Goal: Task Accomplishment & Management: Manage account settings

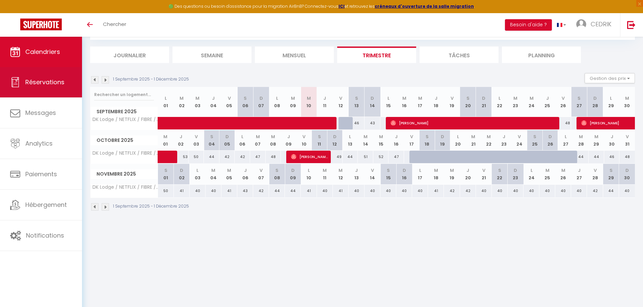
click at [41, 86] on span "Réservations" at bounding box center [44, 82] width 39 height 8
select select "not_cancelled"
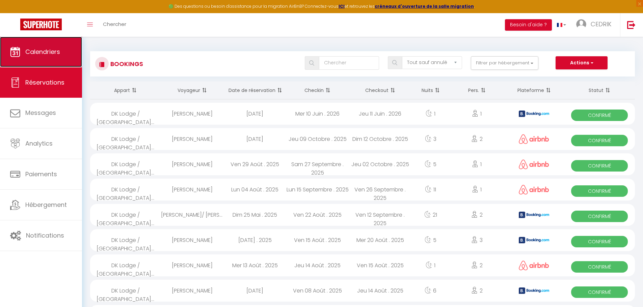
click at [56, 52] on span "Calendriers" at bounding box center [42, 52] width 35 height 8
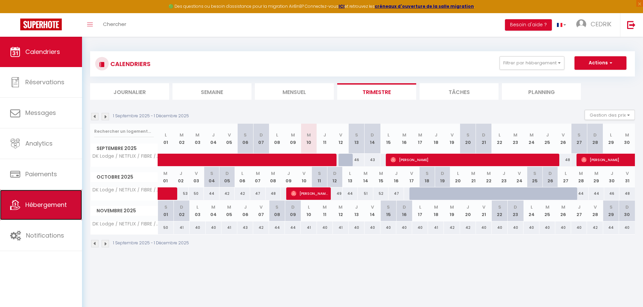
click at [44, 203] on span "Hébergement" at bounding box center [46, 205] width 42 height 8
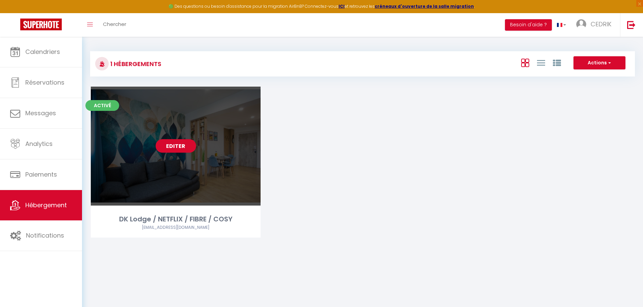
click at [173, 139] on link "Editer" at bounding box center [176, 145] width 40 height 13
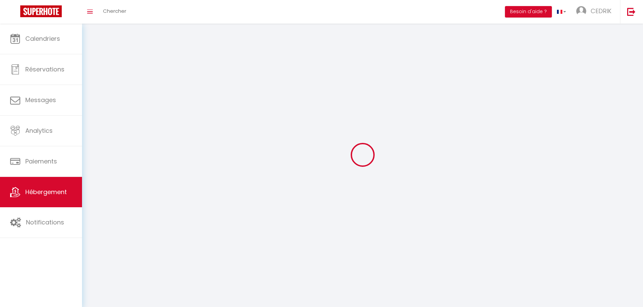
select select "1"
select select
select select "28"
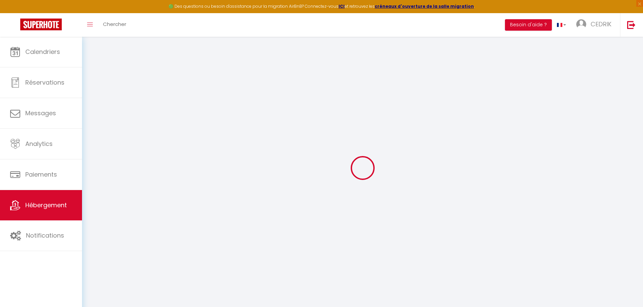
select select
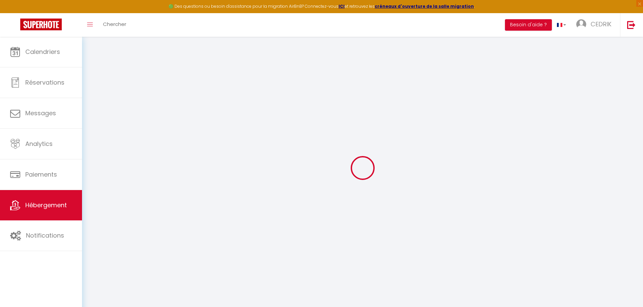
select select
checkbox input "false"
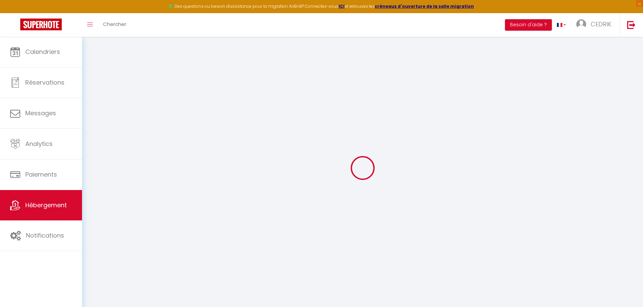
select select
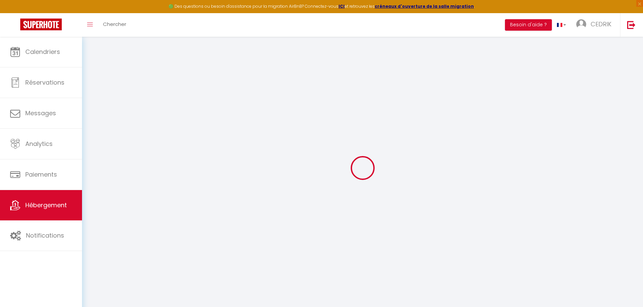
select select
checkbox input "false"
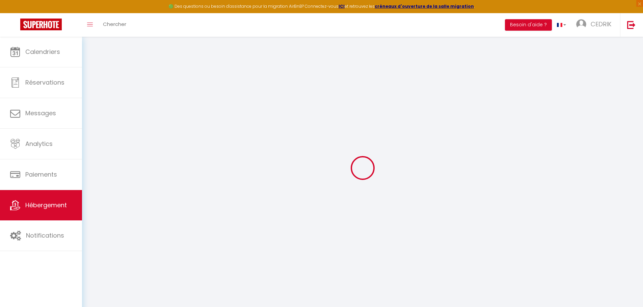
checkbox input "false"
select select
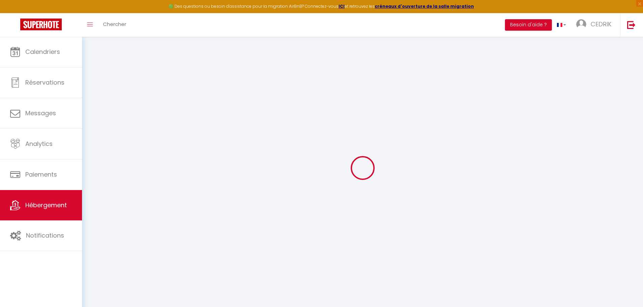
select select
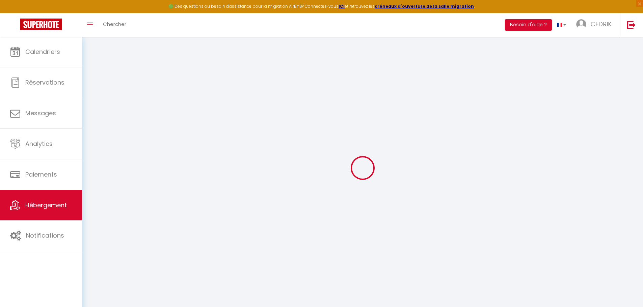
checkbox input "false"
select select
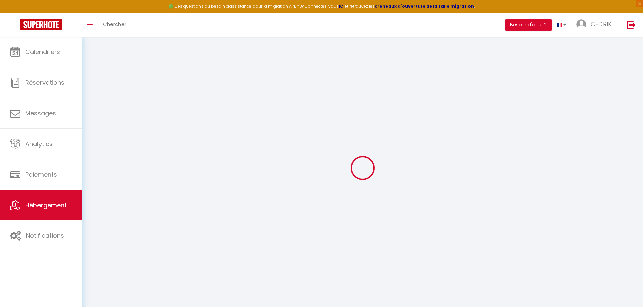
select select
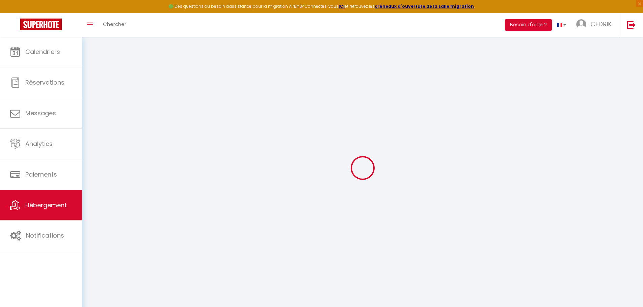
select select
checkbox input "false"
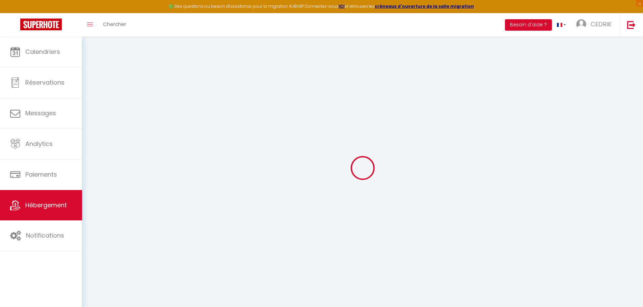
checkbox input "false"
select select
type input "DK Lodge / NETFLIX / FIBRE / COSY"
type input "cedrik"
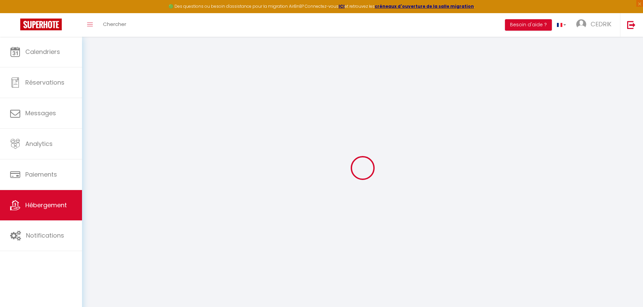
type input "dufour"
type input "775 ch du BOSC"
type input "64230"
type input "Caubios loos"
type input "38"
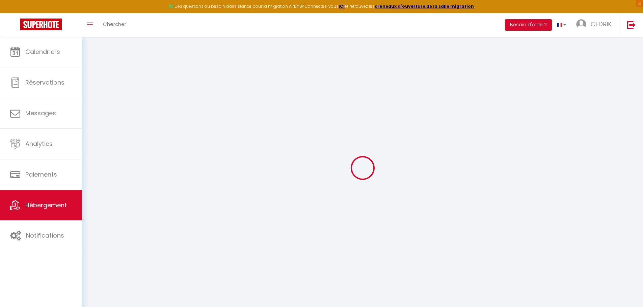
type input "10"
type input "40"
type input "5.50"
type input "5"
type input "300"
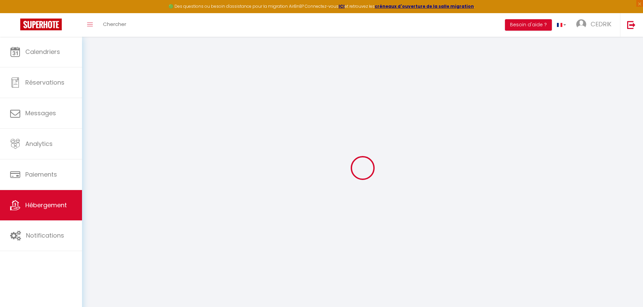
select select
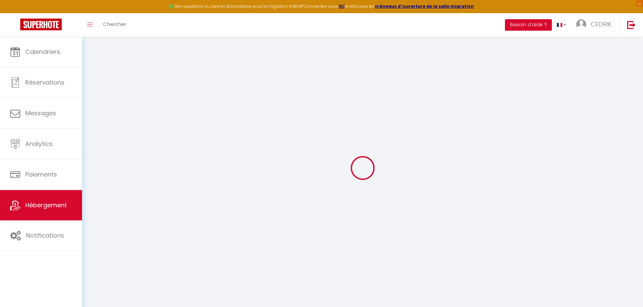
type input "11 rue de l'abbé Brémond"
type input "64000"
type input "pau"
type input "[EMAIL_ADDRESS][DOMAIN_NAME]"
select select "10316"
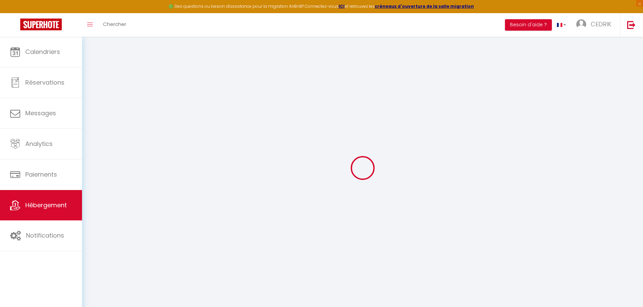
checkbox input "false"
radio input "true"
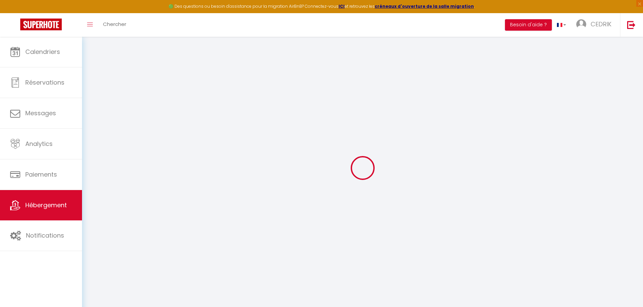
type input "0"
select select
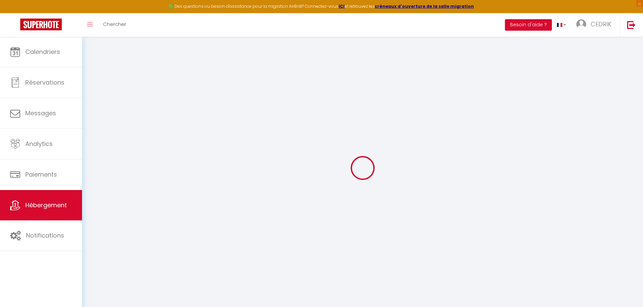
select select
checkbox input "false"
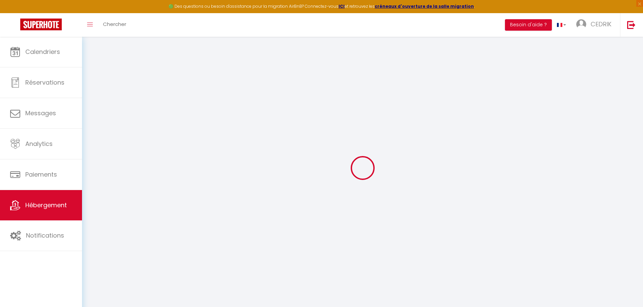
checkbox input "false"
select select
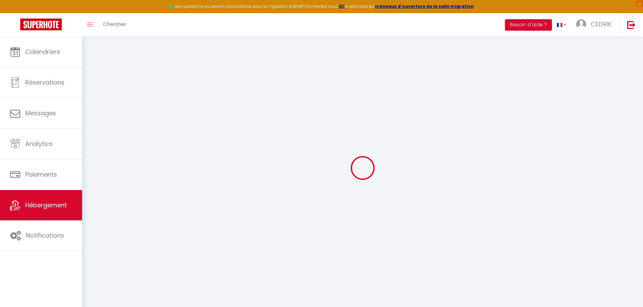
select select
checkbox input "false"
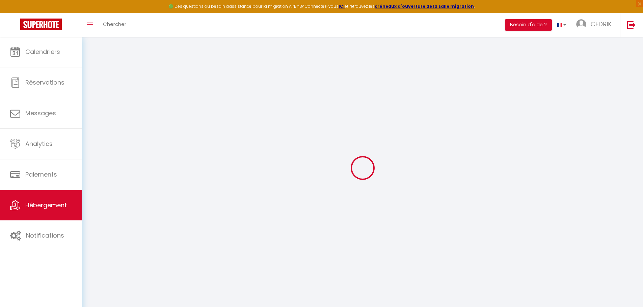
checkbox input "false"
select select
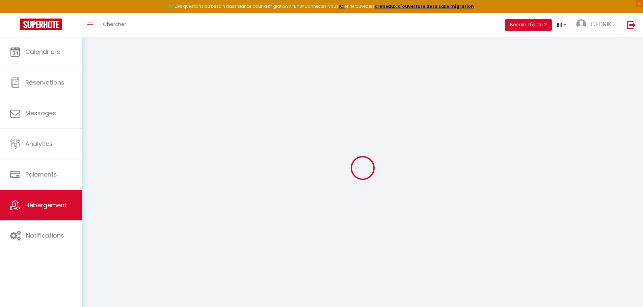
select select
checkbox input "false"
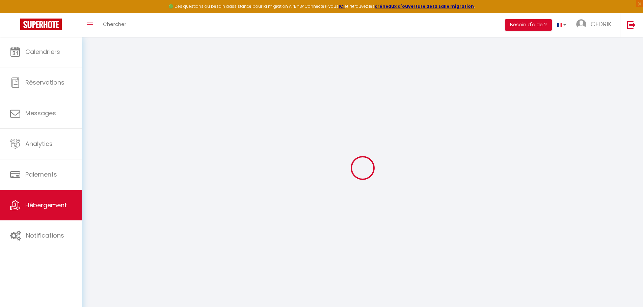
checkbox input "false"
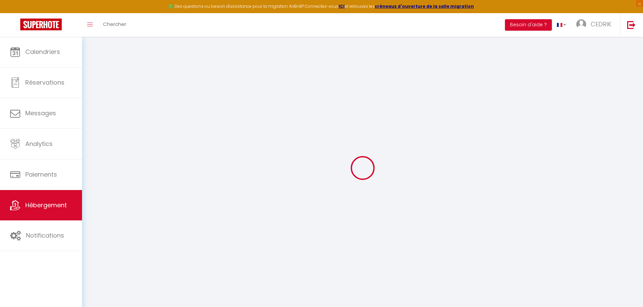
checkbox input "false"
select select "16:00"
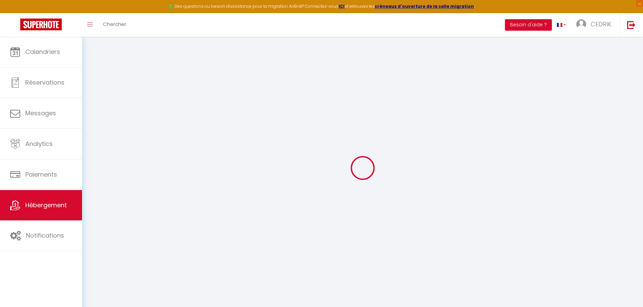
select select "00:00"
select select "11:00"
select select "30"
select select "120"
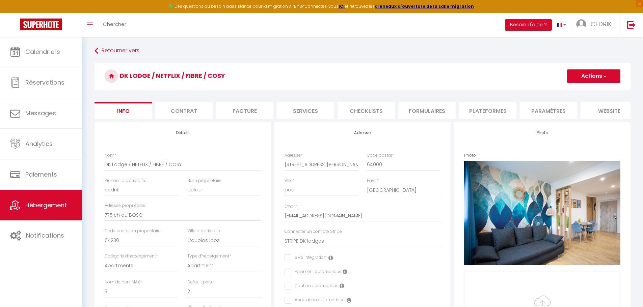
click at [193, 107] on li "Contrat" at bounding box center [183, 110] width 57 height 17
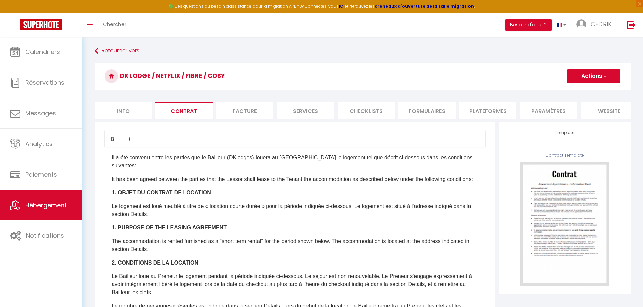
click at [241, 108] on li "Facture" at bounding box center [244, 110] width 57 height 17
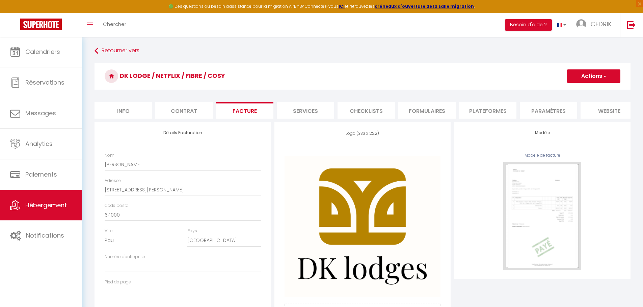
click at [301, 109] on li "Services" at bounding box center [305, 110] width 57 height 17
checkbox input "true"
checkbox input "false"
checkbox input "true"
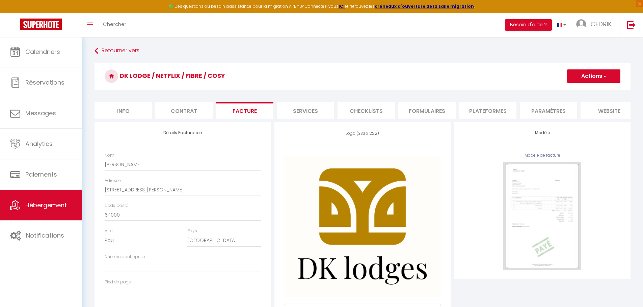
checkbox input "true"
checkbox input "false"
checkbox input "true"
checkbox input "false"
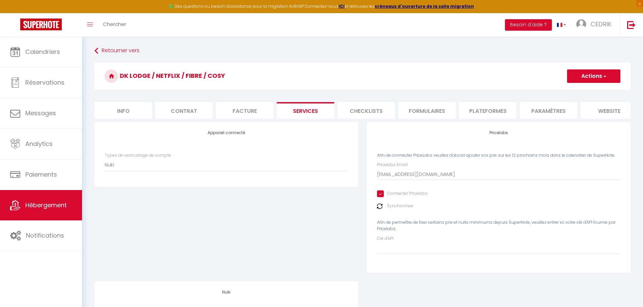
checkbox input "true"
checkbox input "false"
checkbox input "true"
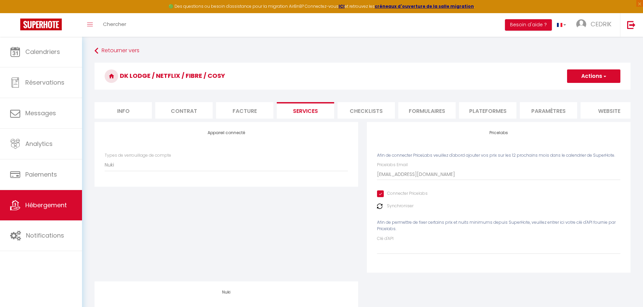
checkbox input "false"
click at [550, 110] on li "Paramètres" at bounding box center [548, 110] width 57 height 17
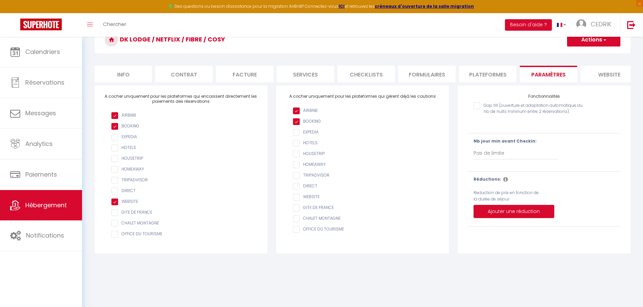
scroll to position [37, 0]
click at [484, 77] on li "Plateformes" at bounding box center [487, 73] width 57 height 17
select select
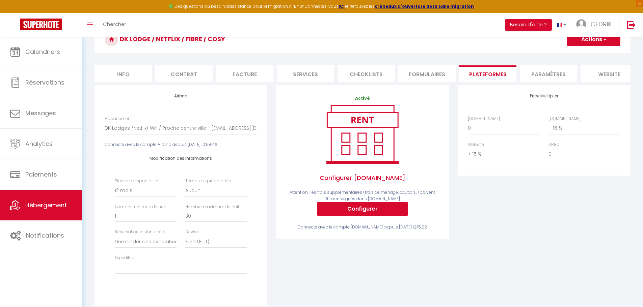
click at [430, 73] on li "Formulaires" at bounding box center [426, 73] width 57 height 17
checkbox input "true"
checkbox input "false"
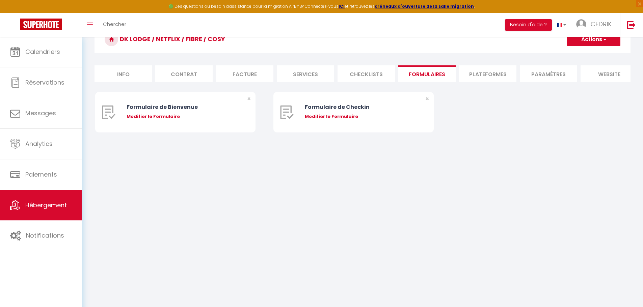
click at [367, 72] on li "Checklists" at bounding box center [365, 73] width 57 height 17
checkbox input "true"
checkbox input "false"
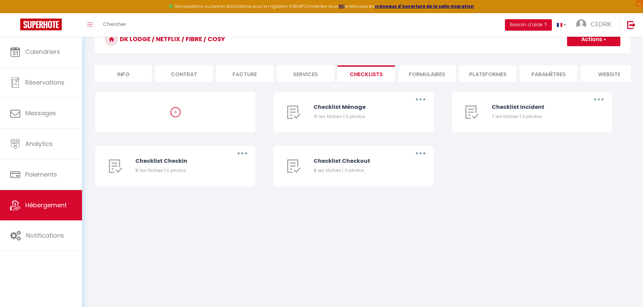
click at [305, 75] on li "Services" at bounding box center [305, 73] width 57 height 17
checkbox input "true"
checkbox input "false"
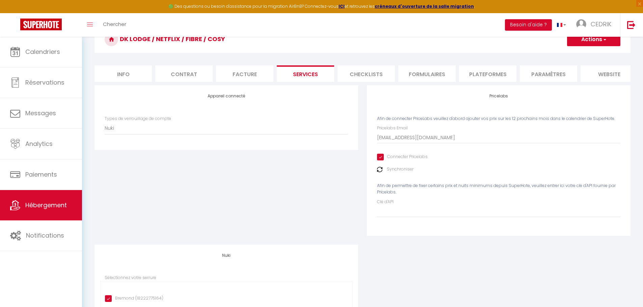
click at [381, 161] on input "Connecter Pricelabs" at bounding box center [402, 157] width 51 height 7
checkbox input "false"
checkbox input "true"
checkbox input "false"
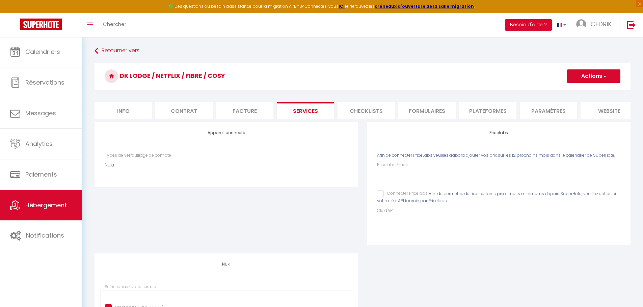
click at [609, 74] on button "Actions" at bounding box center [593, 76] width 53 height 13
click at [593, 90] on link "Enregistrer" at bounding box center [593, 91] width 53 height 9
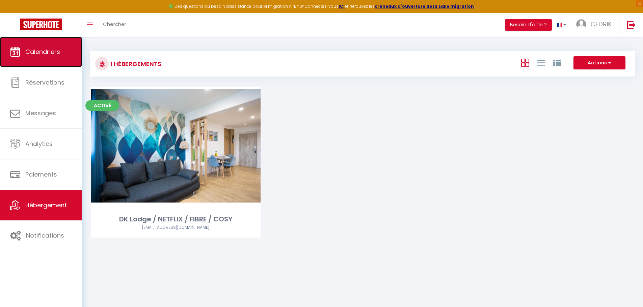
click at [42, 55] on span "Calendriers" at bounding box center [42, 52] width 35 height 8
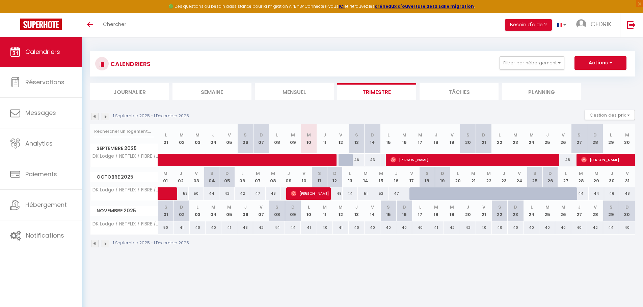
scroll to position [37, 0]
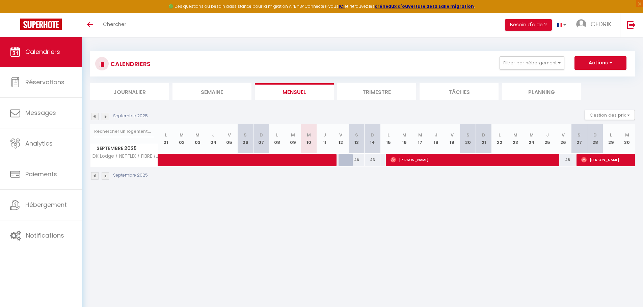
click at [381, 89] on li "Trimestre" at bounding box center [376, 91] width 79 height 17
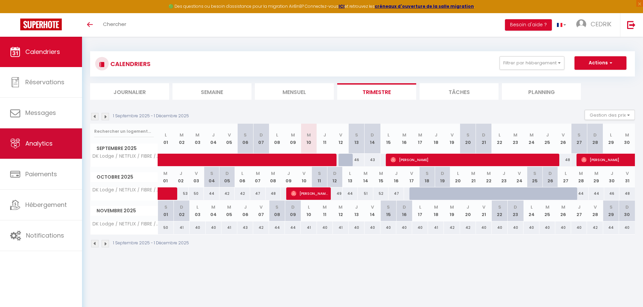
click at [39, 145] on span "Analytics" at bounding box center [38, 143] width 27 height 8
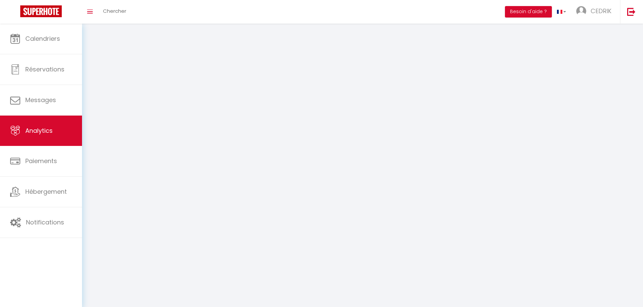
select select "2025"
select select "9"
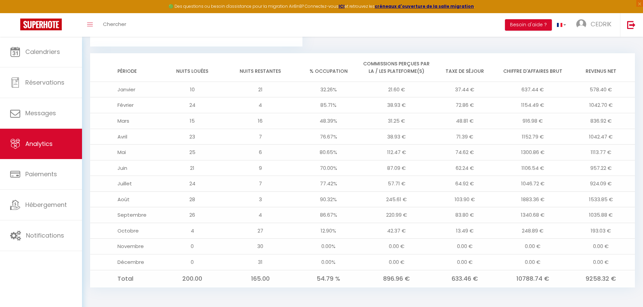
scroll to position [542, 0]
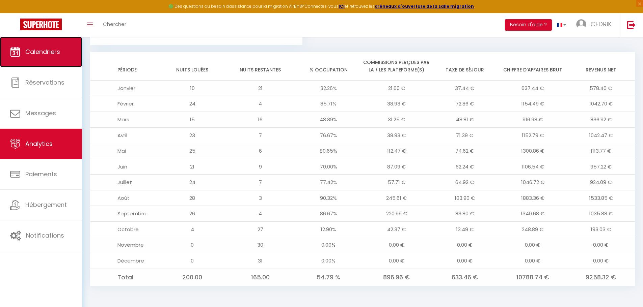
click at [38, 50] on span "Calendriers" at bounding box center [42, 52] width 35 height 8
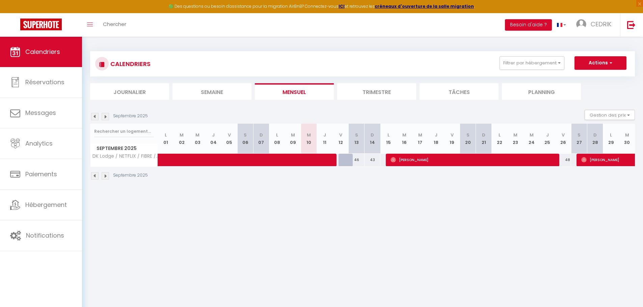
click at [385, 93] on li "Trimestre" at bounding box center [376, 91] width 79 height 17
